Goal: Information Seeking & Learning: Understand process/instructions

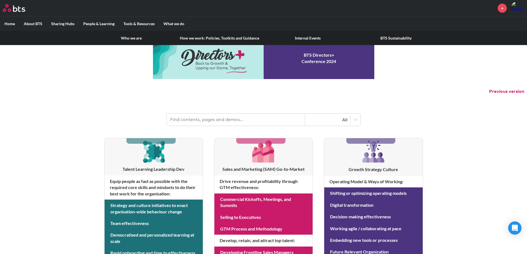
click at [215, 37] on link "How we work: Policies, Toolkits and Guidance" at bounding box center [219, 38] width 88 height 14
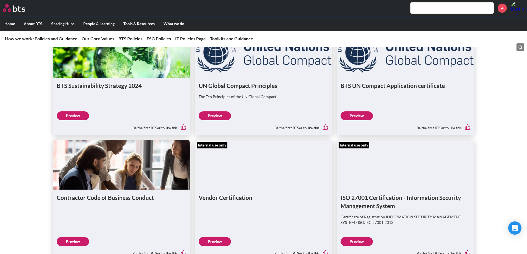
scroll to position [664, 0]
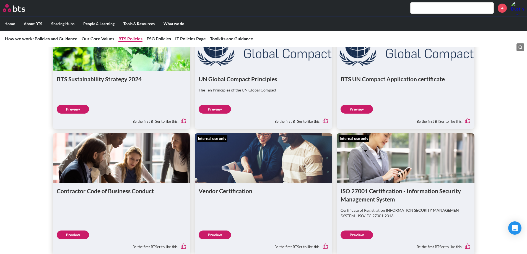
click at [133, 38] on link "BTS Policies" at bounding box center [130, 38] width 24 height 5
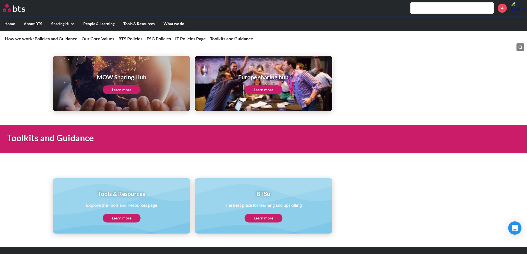
scroll to position [1110, 0]
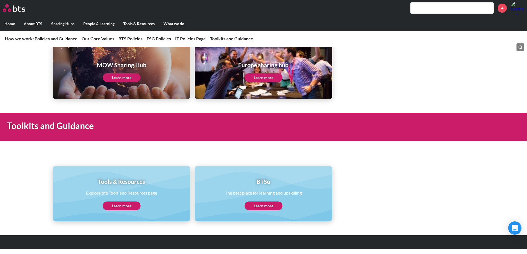
click at [269, 206] on link "Learn more" at bounding box center [264, 206] width 38 height 9
click at [11, 25] on label "Home" at bounding box center [9, 24] width 19 height 14
click at [0, 0] on input "Home" at bounding box center [0, 0] width 0 height 0
